Goal: Information Seeking & Learning: Learn about a topic

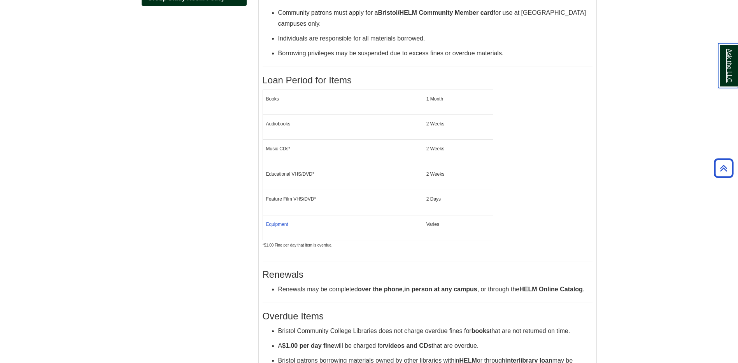
scroll to position [195, 0]
click at [272, 222] on span "Equipment" at bounding box center [277, 224] width 22 height 5
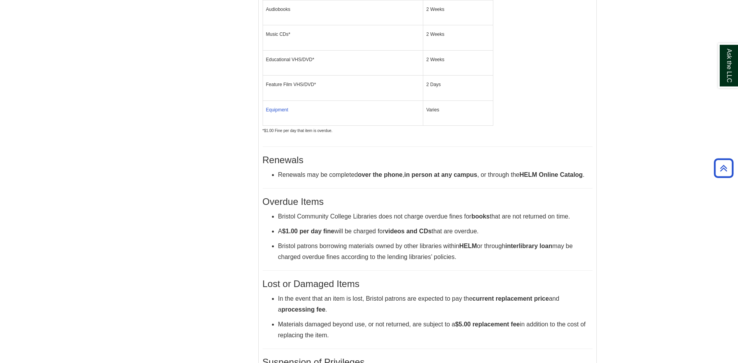
scroll to position [311, 0]
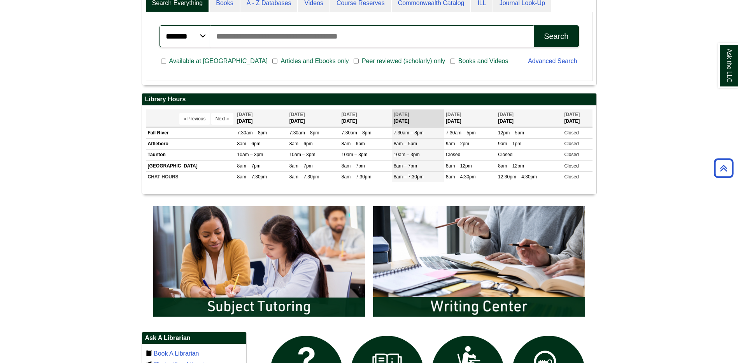
scroll to position [45, 0]
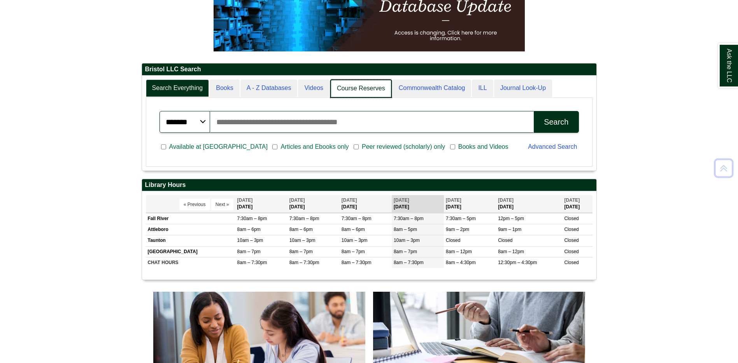
scroll to position [156, 0]
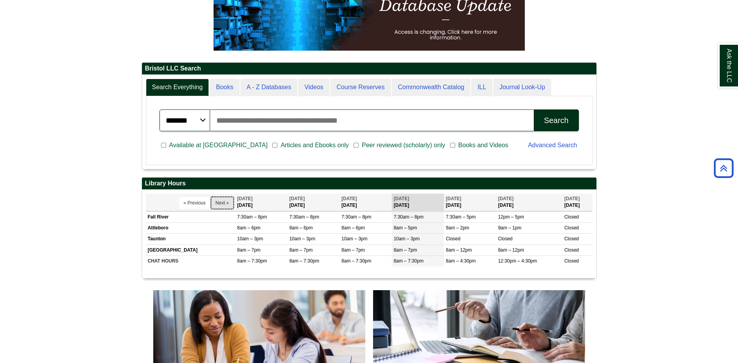
click at [218, 203] on button "Next »" at bounding box center [222, 203] width 22 height 12
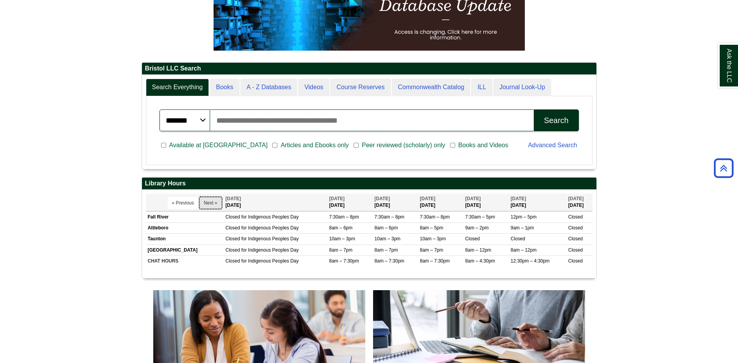
click at [216, 202] on button "Next »" at bounding box center [211, 203] width 22 height 12
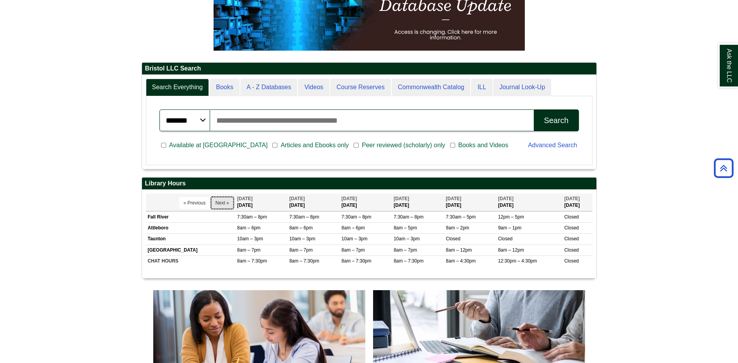
click at [216, 202] on button "Next »" at bounding box center [222, 203] width 22 height 12
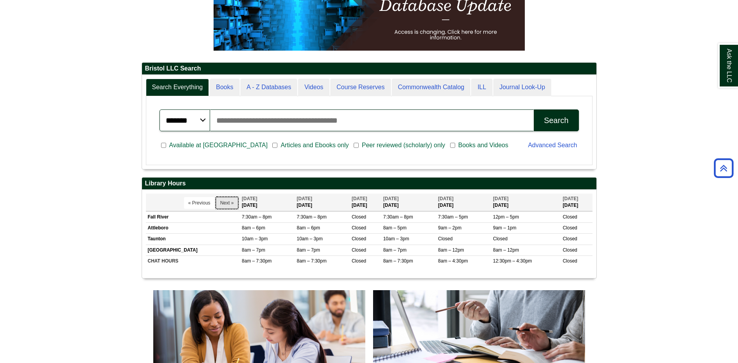
click at [216, 202] on button "Next »" at bounding box center [227, 203] width 22 height 12
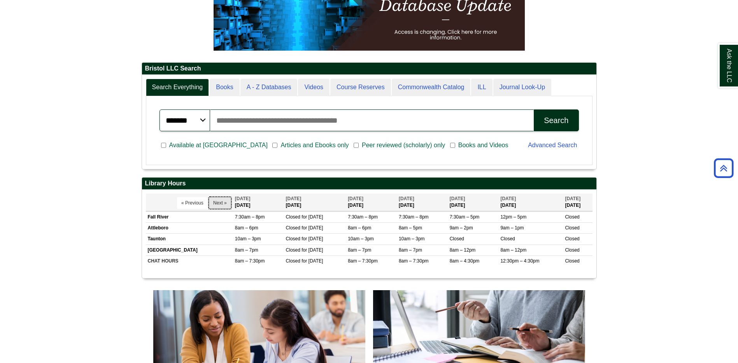
click at [216, 202] on button "Next »" at bounding box center [220, 203] width 22 height 12
click at [216, 202] on button "Next »" at bounding box center [222, 203] width 22 height 12
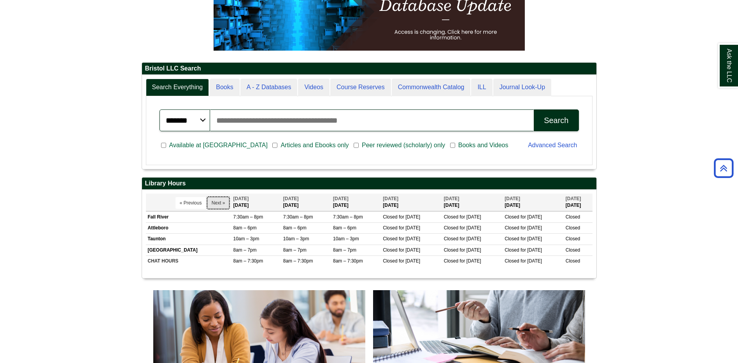
click at [207, 203] on button "Next »" at bounding box center [218, 203] width 22 height 12
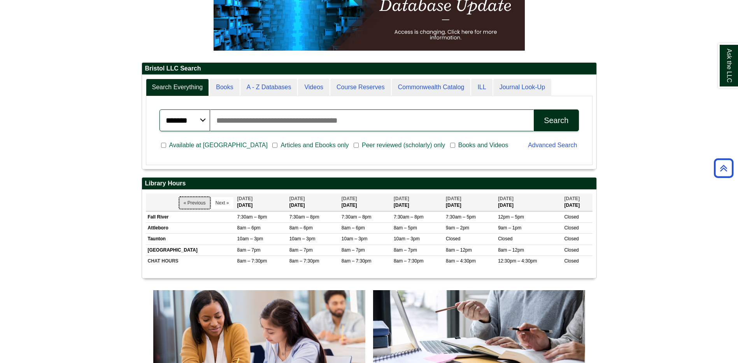
click at [204, 203] on button "« Previous" at bounding box center [194, 203] width 31 height 12
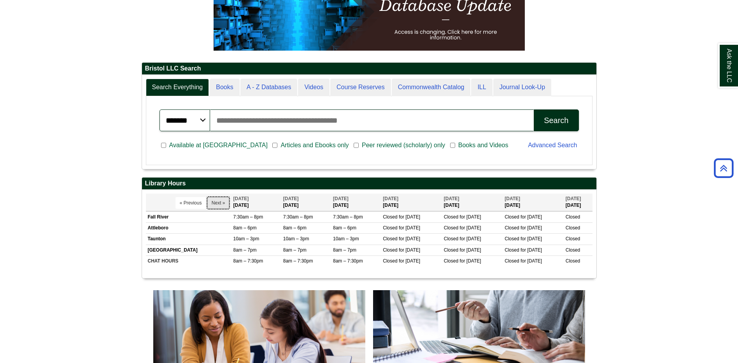
click at [207, 203] on button "Next »" at bounding box center [218, 203] width 22 height 12
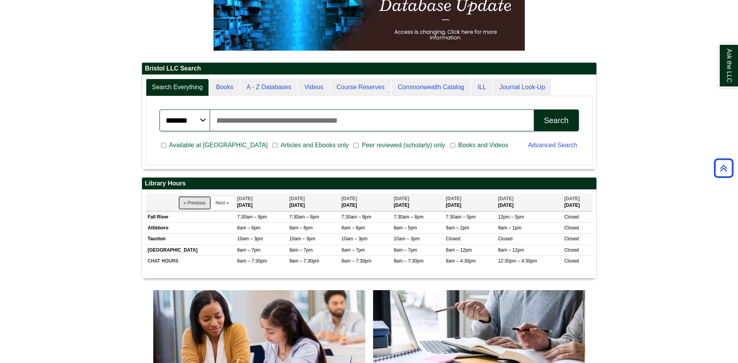
click at [204, 203] on button "« Previous" at bounding box center [194, 203] width 31 height 12
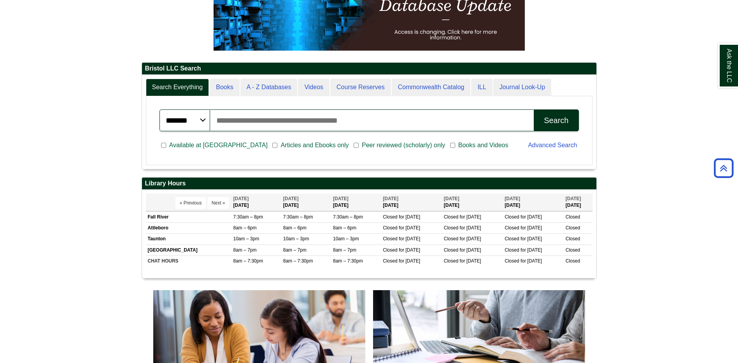
scroll to position [94, 454]
